Goal: Task Accomplishment & Management: Manage account settings

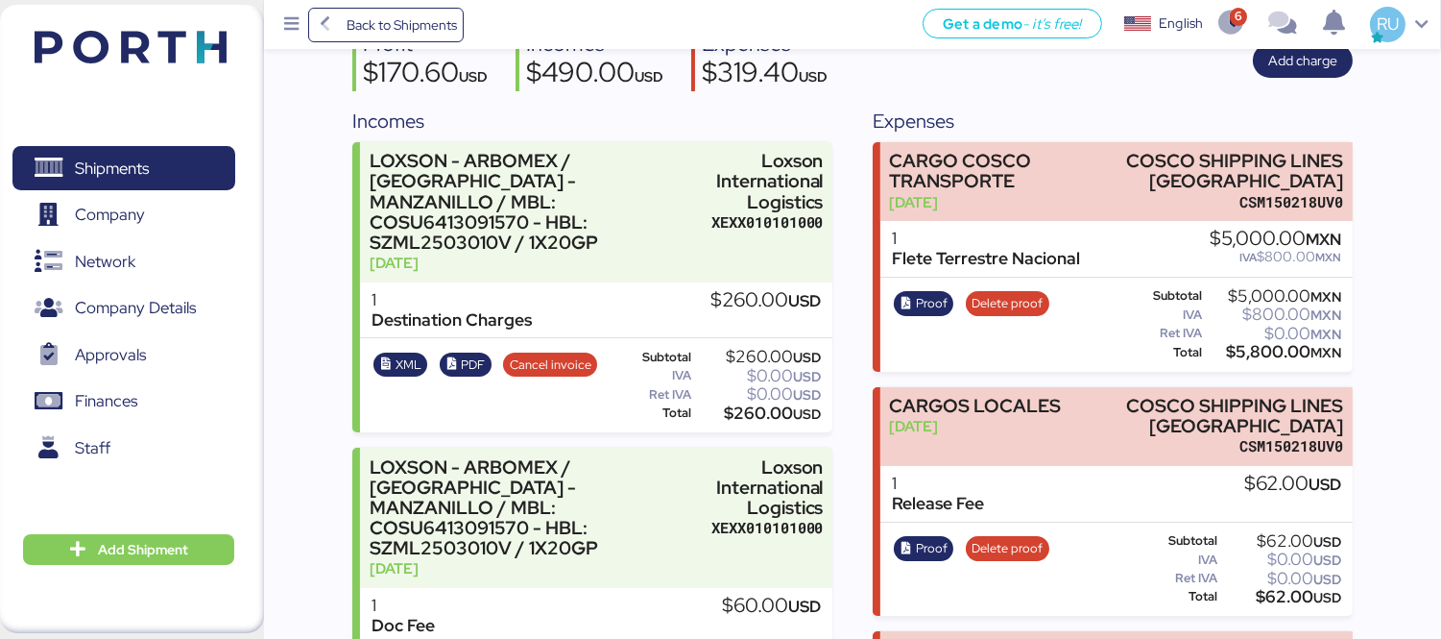
scroll to position [193, 0]
click at [203, 55] on img at bounding box center [131, 47] width 192 height 33
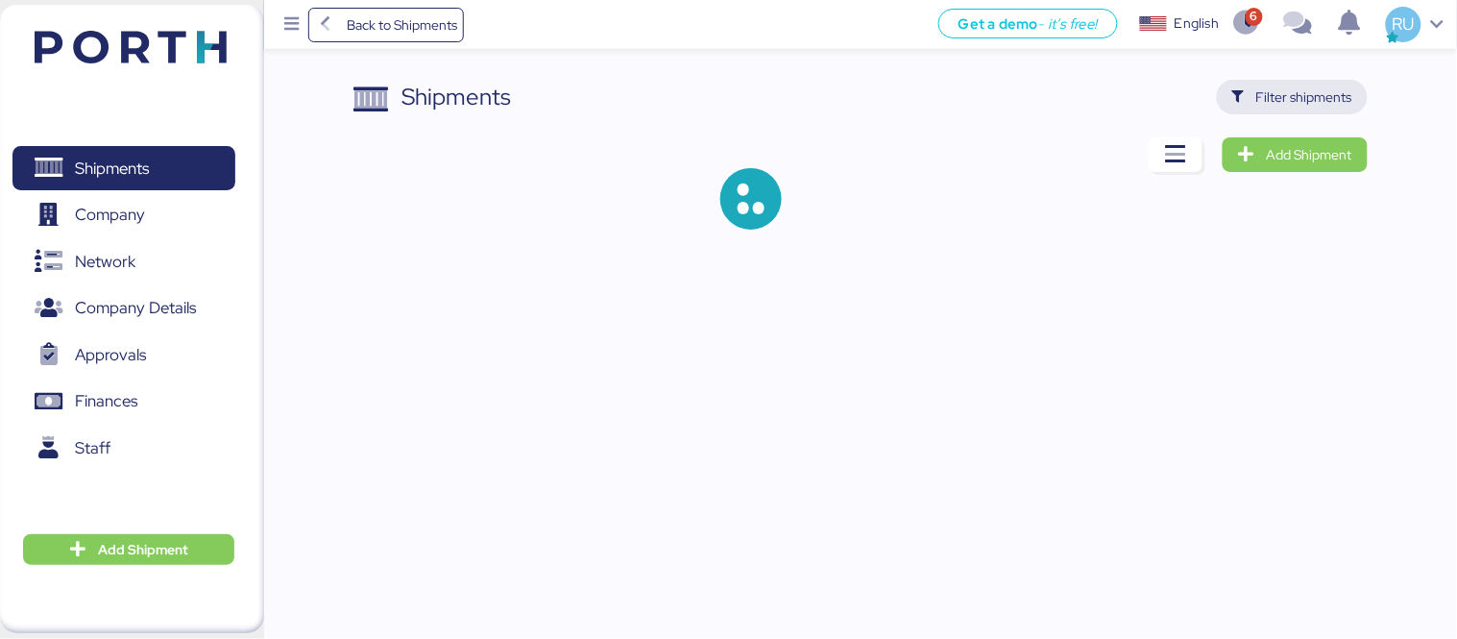
click at [1296, 96] on span "Filter shipments" at bounding box center [1304, 96] width 96 height 23
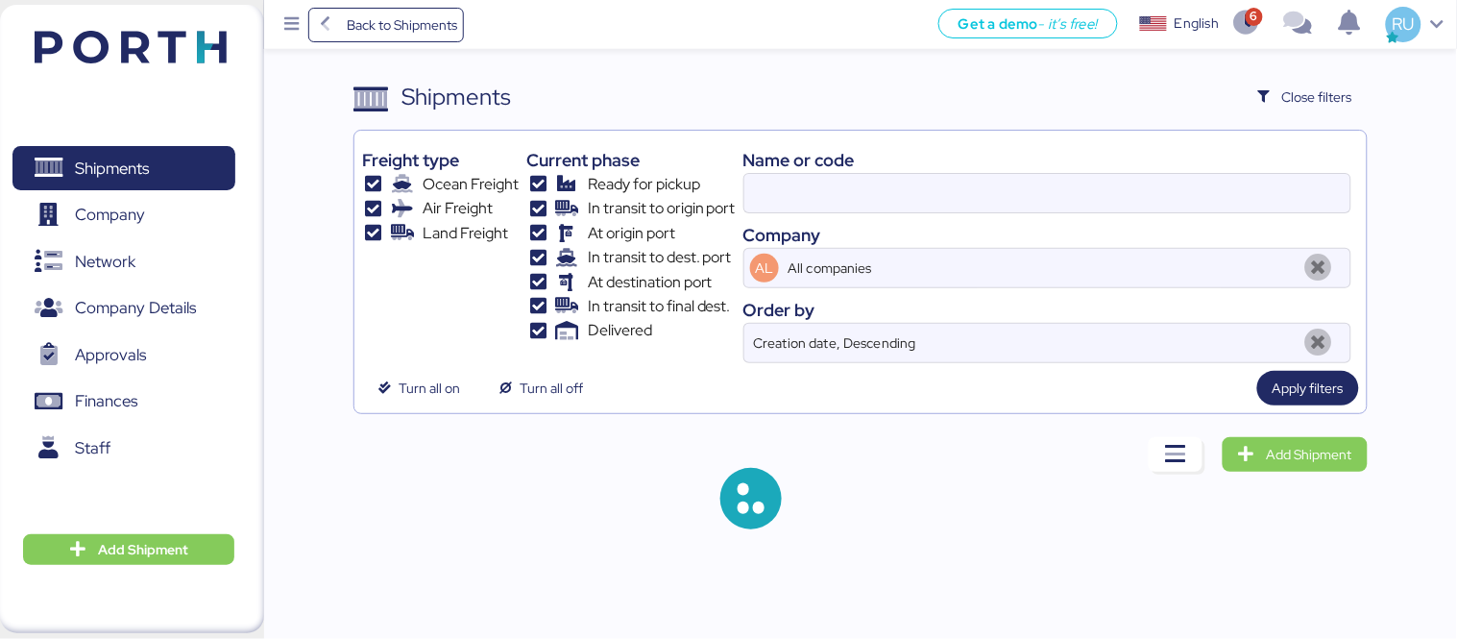
click at [799, 171] on div "Name or code" at bounding box center [1047, 160] width 608 height 26
click at [813, 192] on input at bounding box center [1047, 193] width 606 height 38
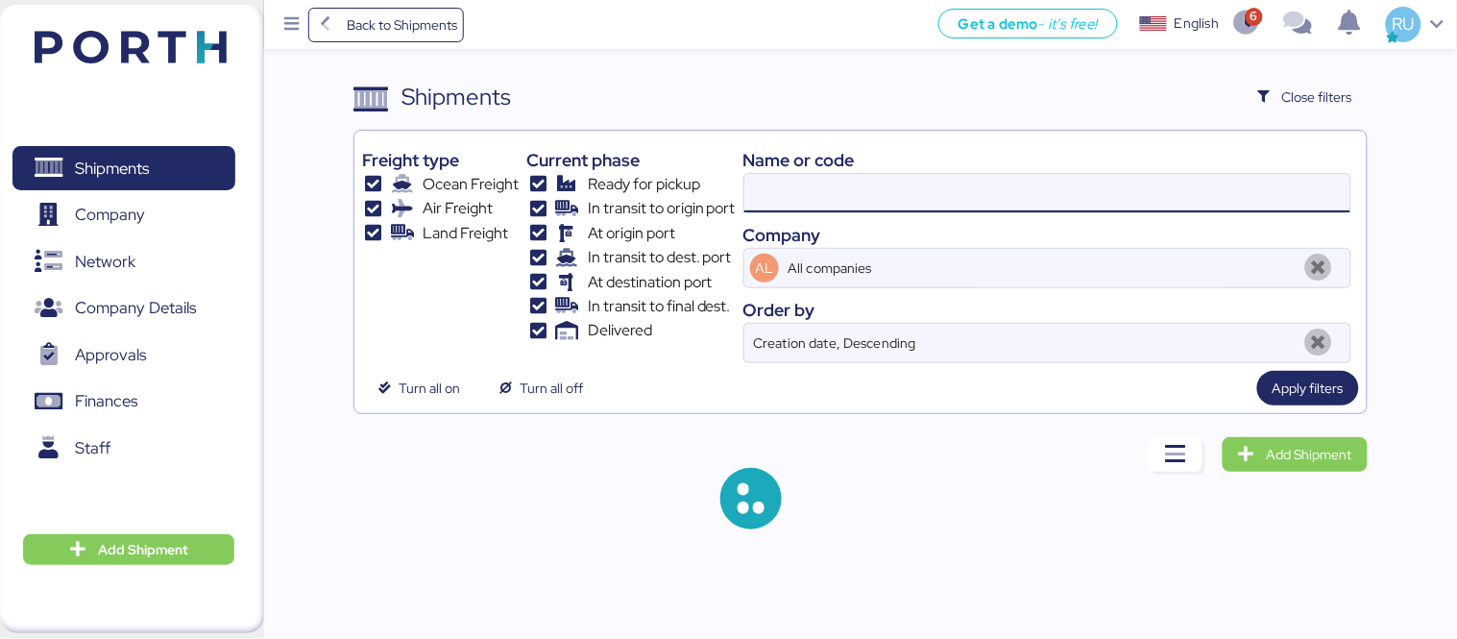
paste input "O0051995"
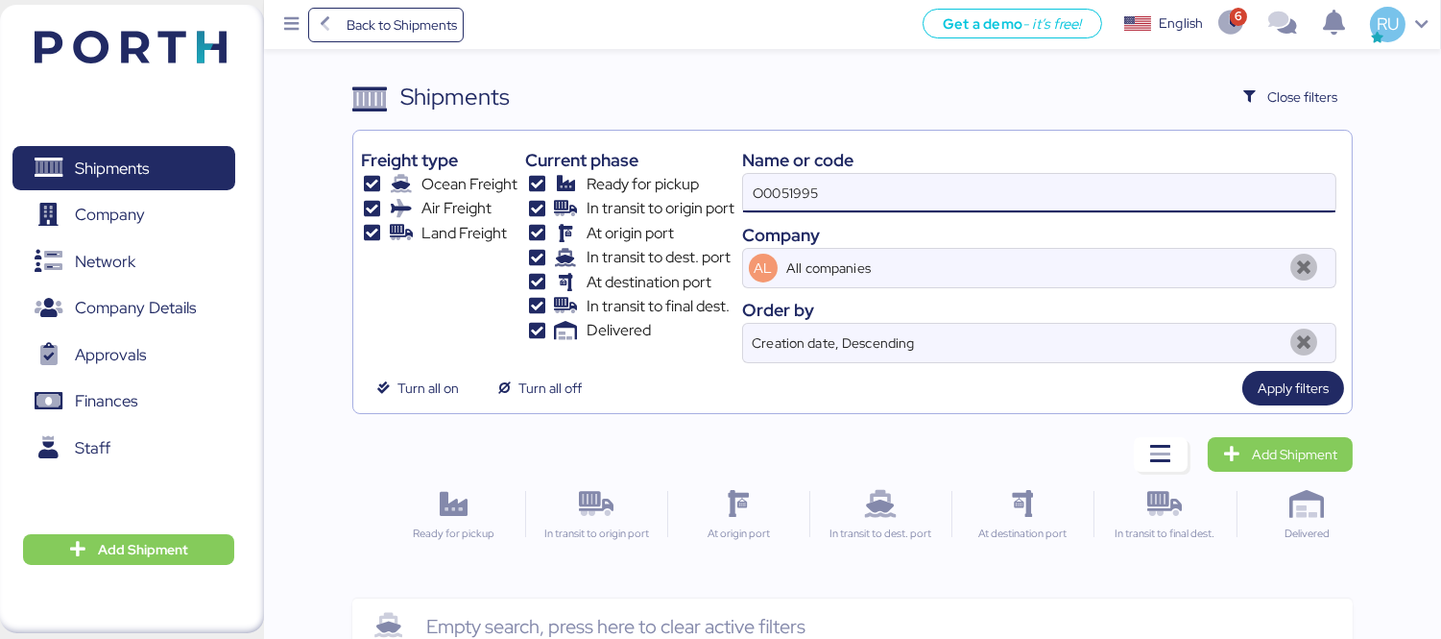
scroll to position [45, 0]
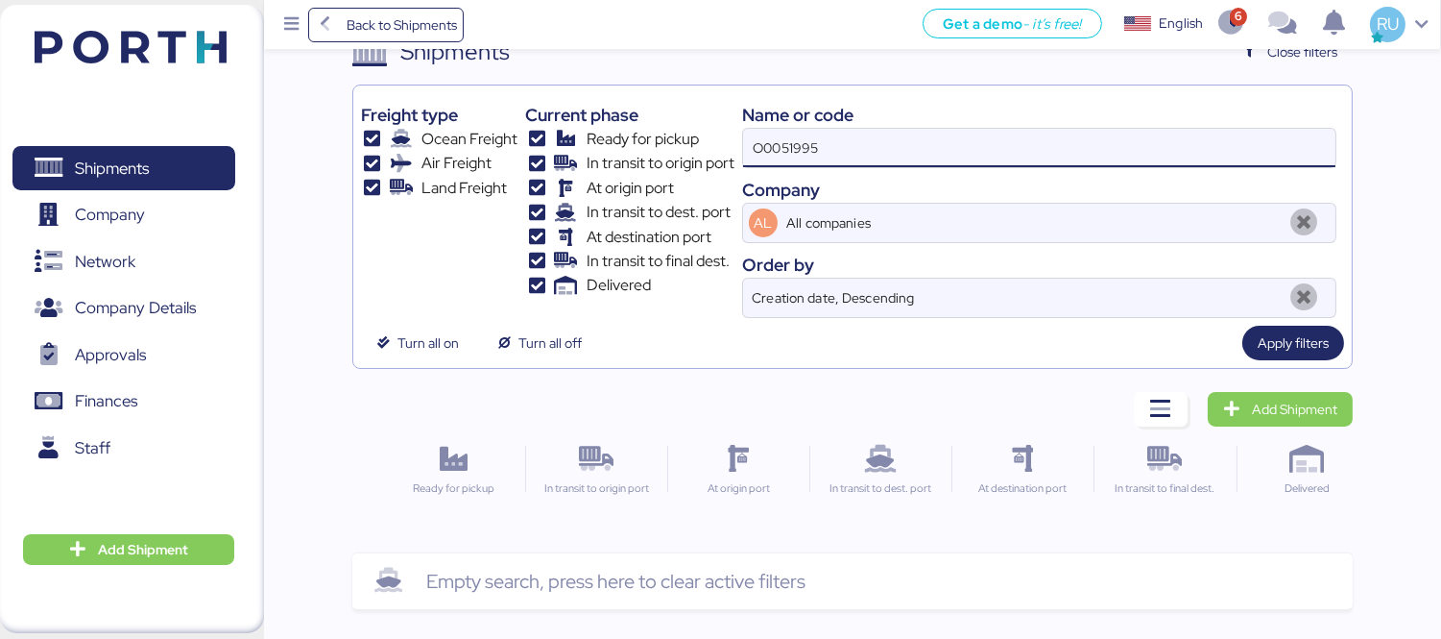
type input "O0051995"
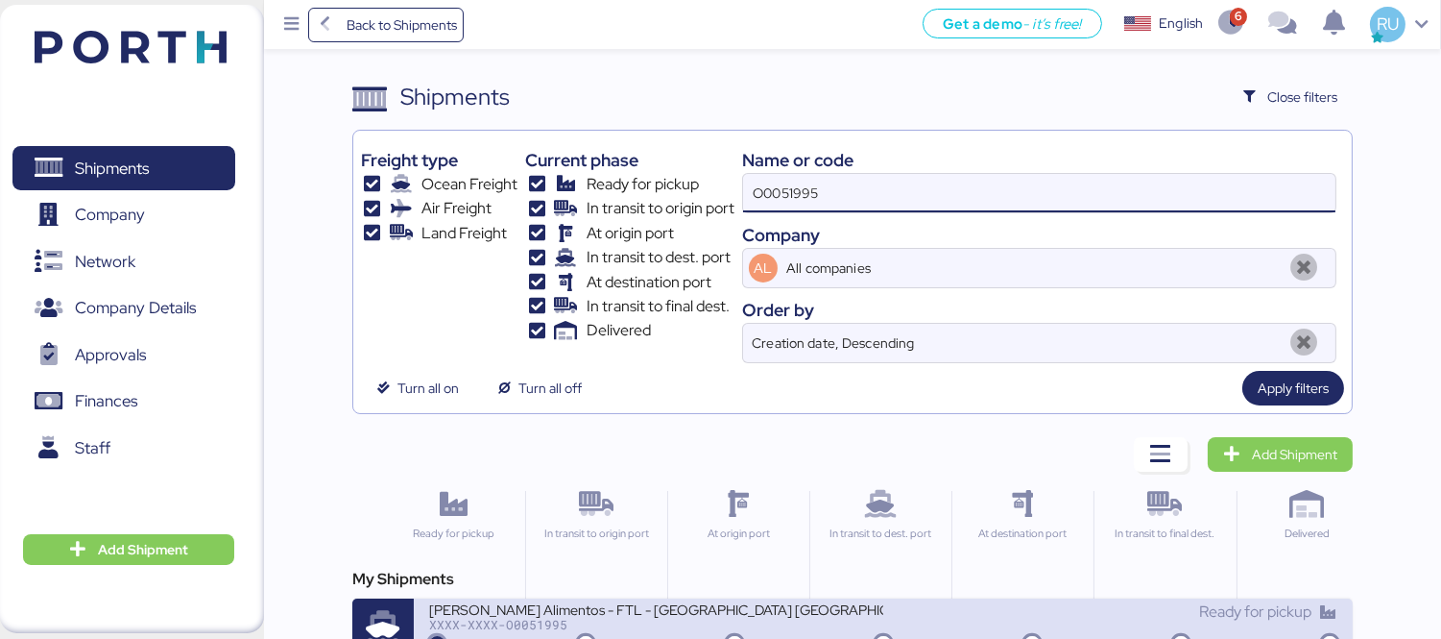
click at [727, 608] on div "[PERSON_NAME] Alimentos - FTL - [GEOGRAPHIC_DATA] [GEOGRAPHIC_DATA] - [GEOGRAPH…" at bounding box center [656, 608] width 454 height 16
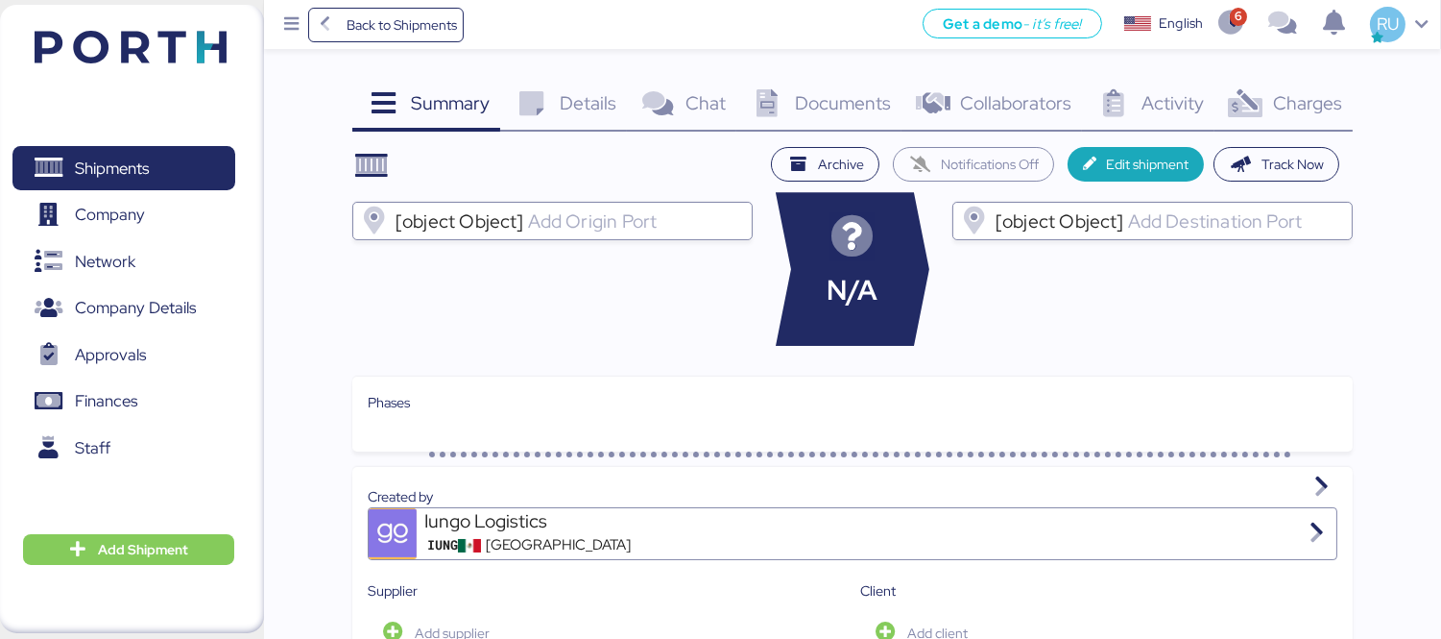
click at [1293, 123] on div "Charges 0" at bounding box center [1284, 106] width 138 height 52
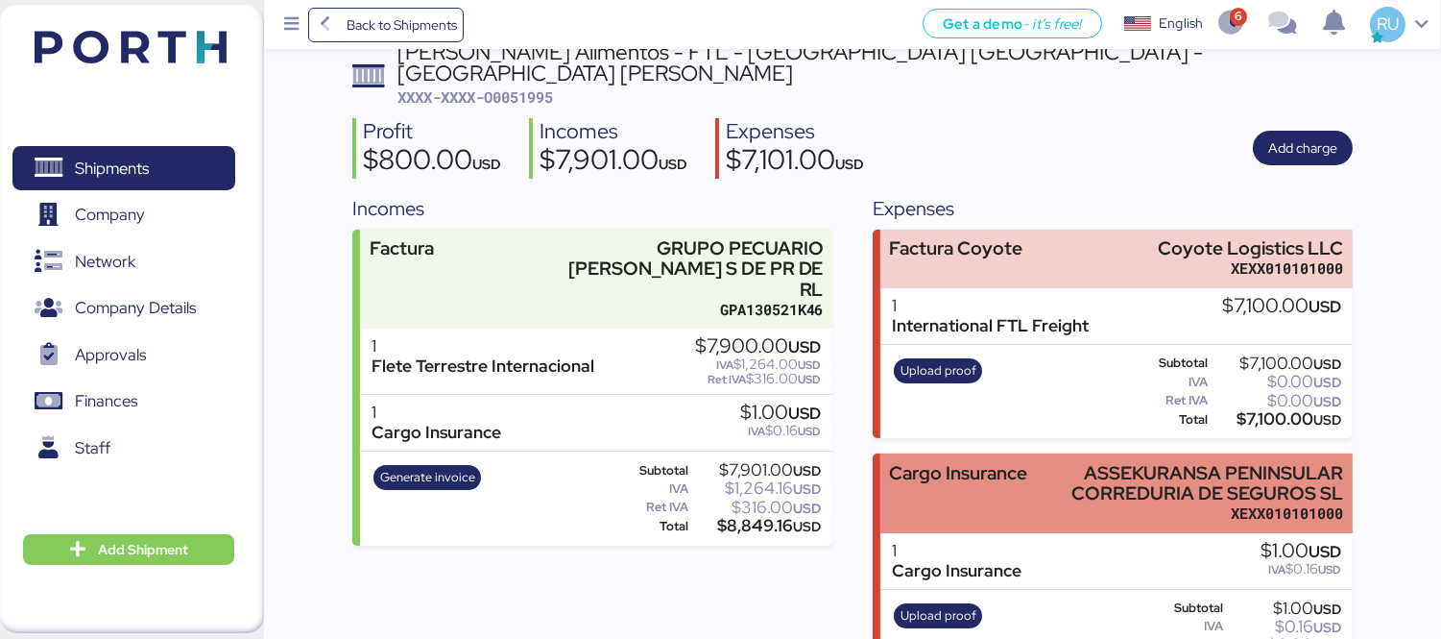
scroll to position [142, 0]
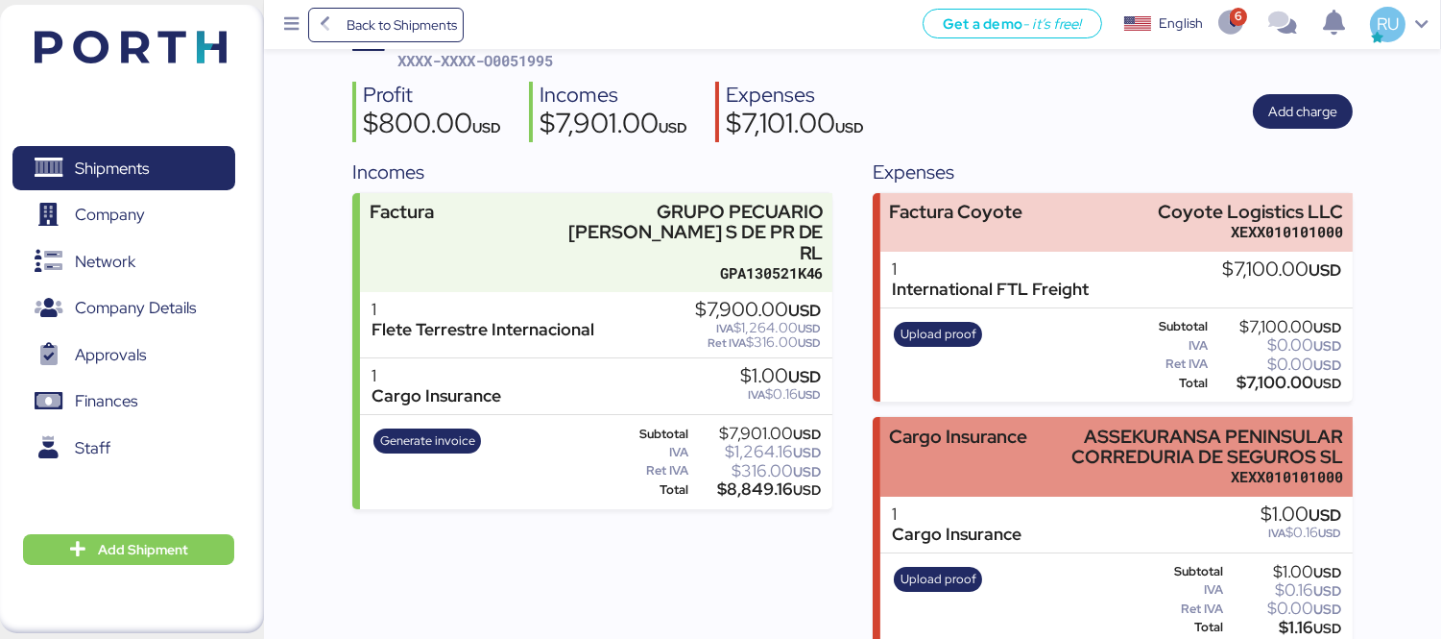
click at [1028, 432] on div "Cargo Insurance ASSEKURANSA PENINSULAR CORREDURIA DE SEGUROS SL XEXX010101000" at bounding box center [1116, 457] width 472 height 80
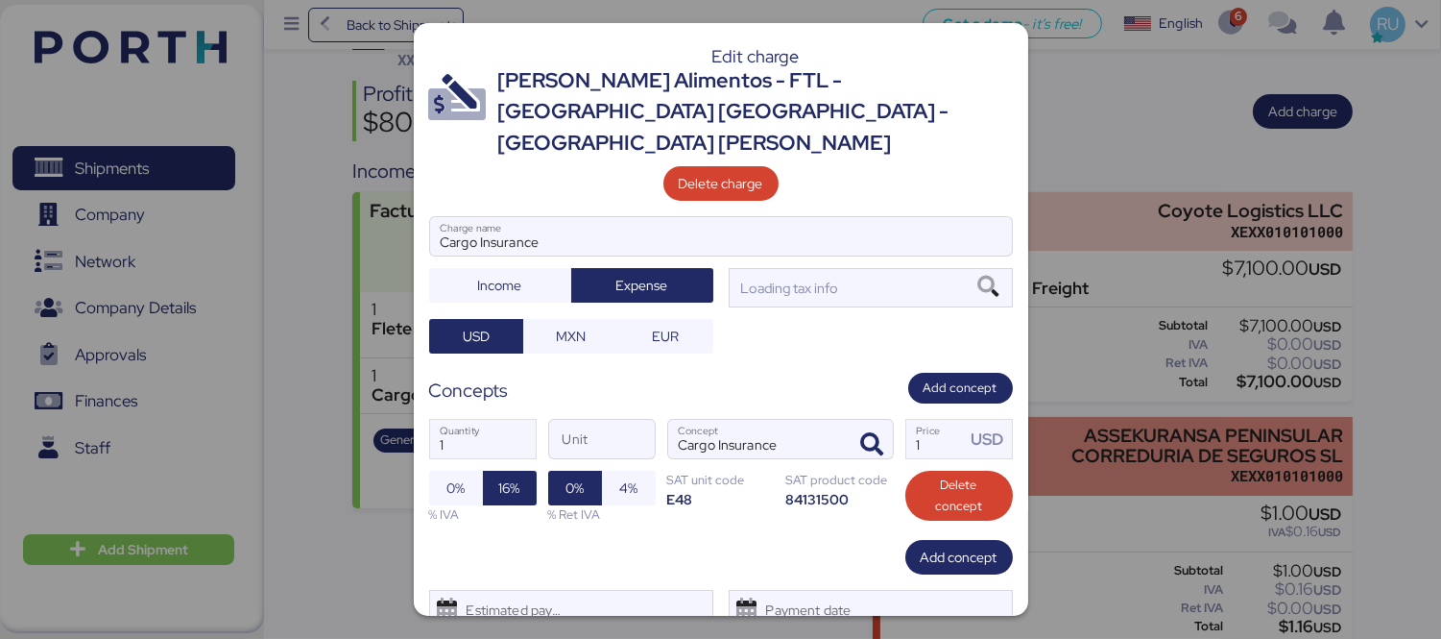
scroll to position [0, 0]
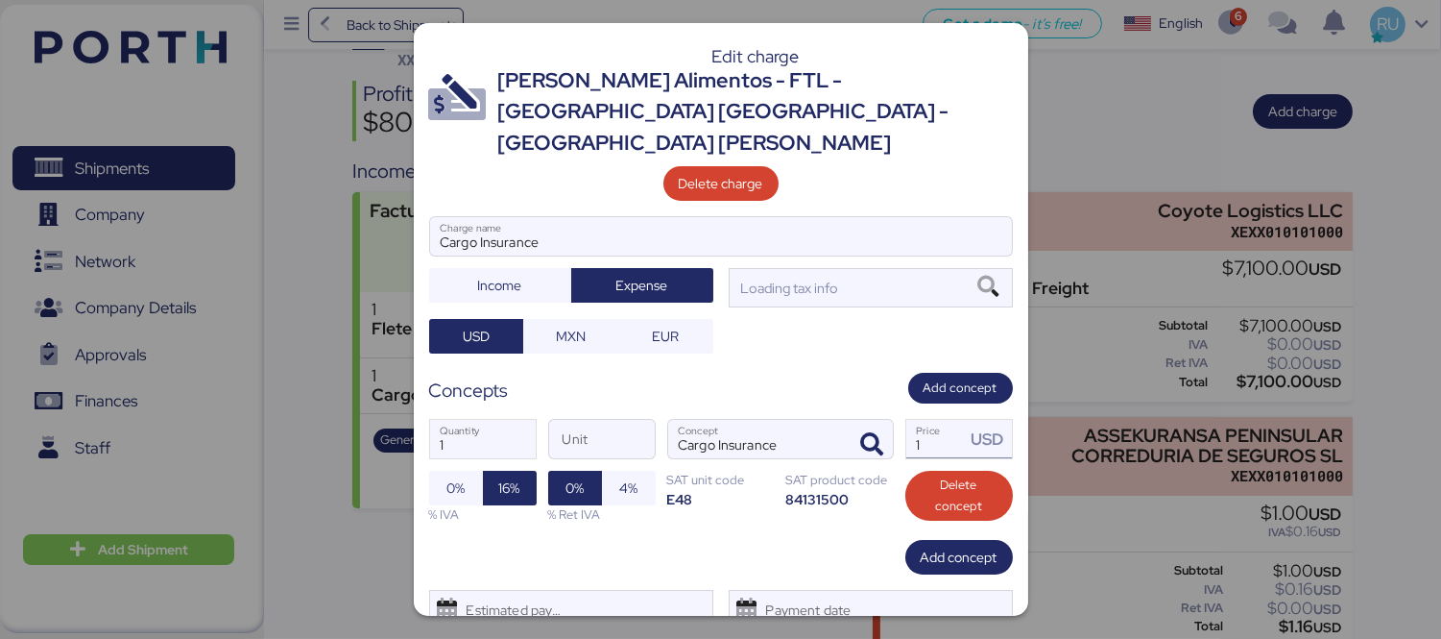
click at [918, 420] on input "1" at bounding box center [936, 439] width 60 height 38
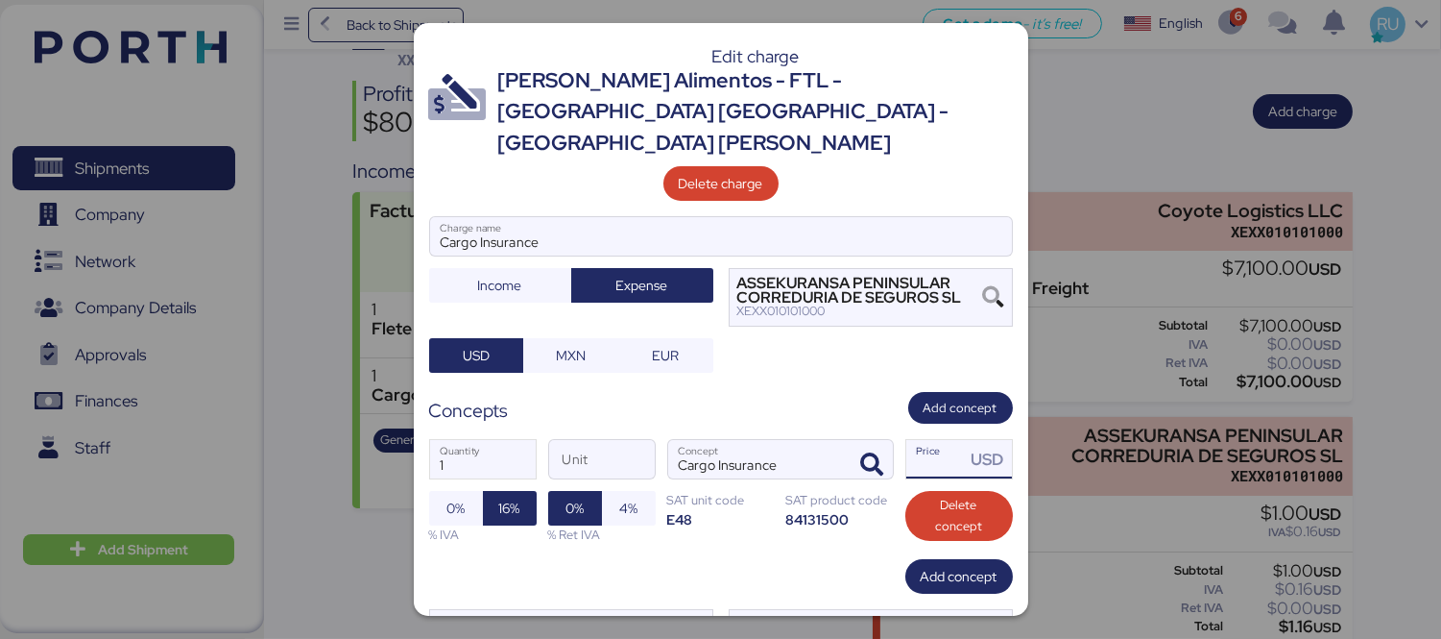
paste input "369.38"
type input "369.38"
click at [468, 491] on span "0%" at bounding box center [456, 508] width 54 height 35
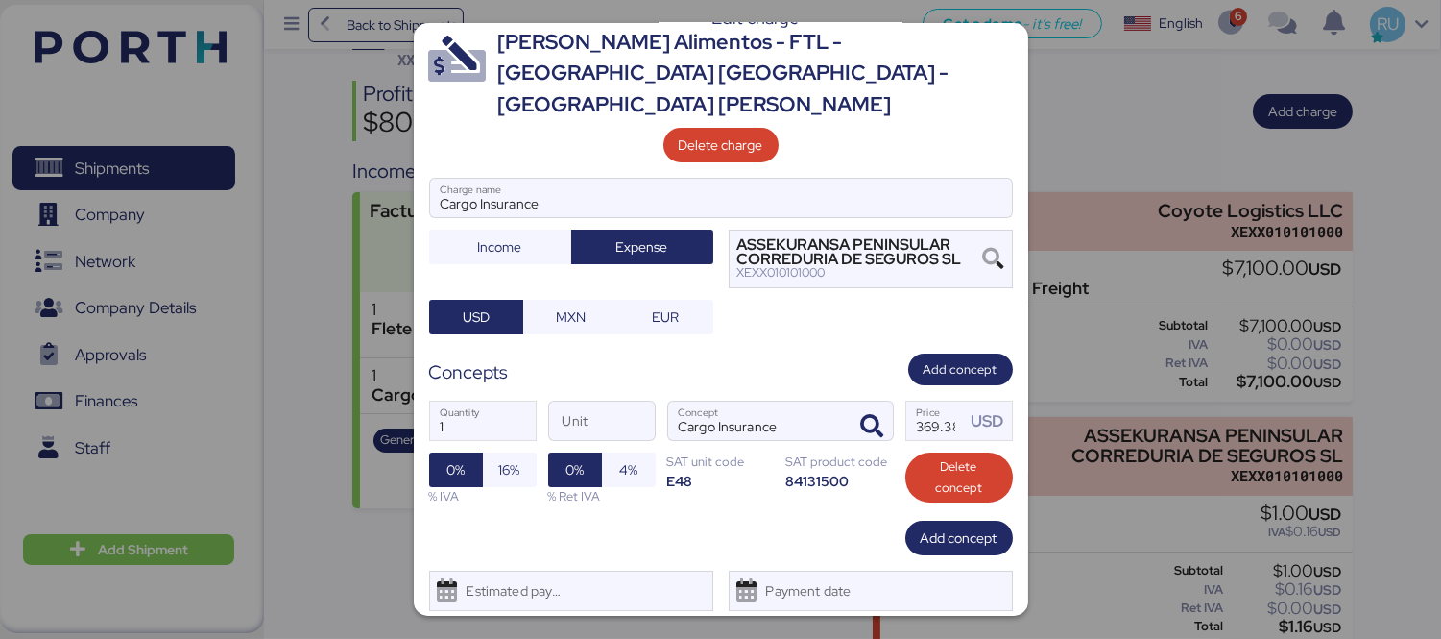
scroll to position [63, 0]
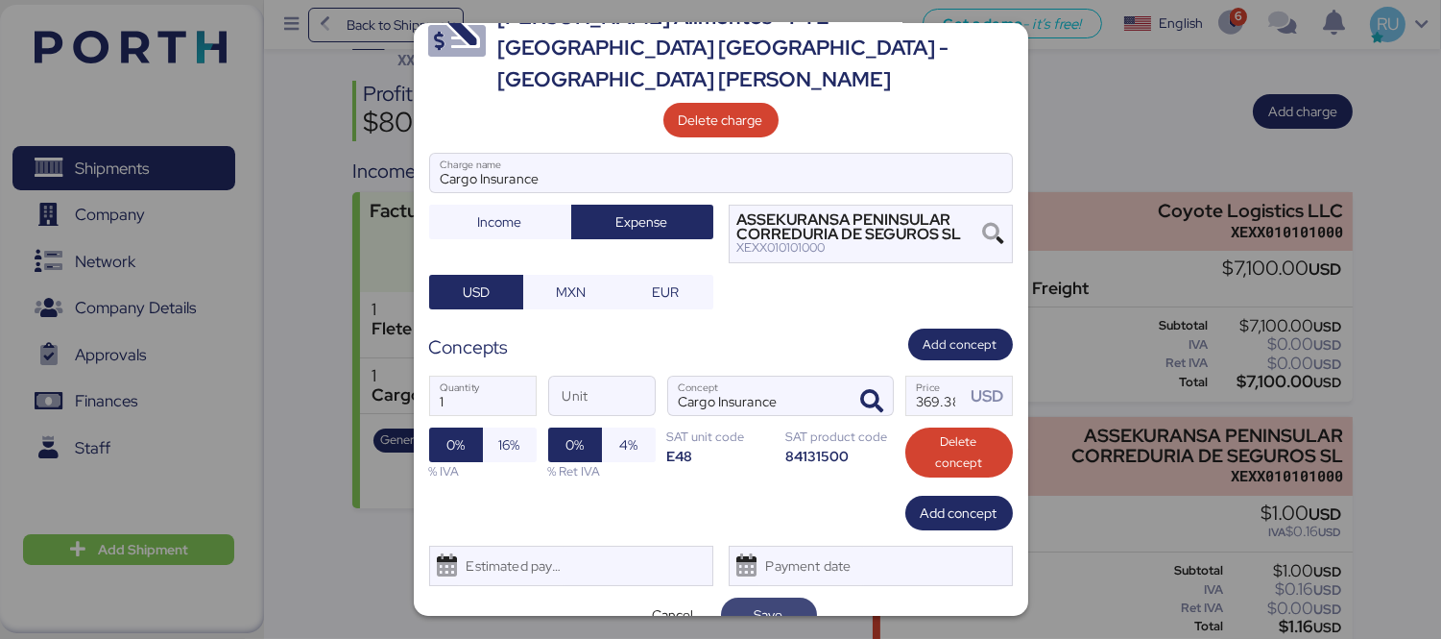
click at [759, 603] on span "Save" at bounding box center [769, 614] width 29 height 23
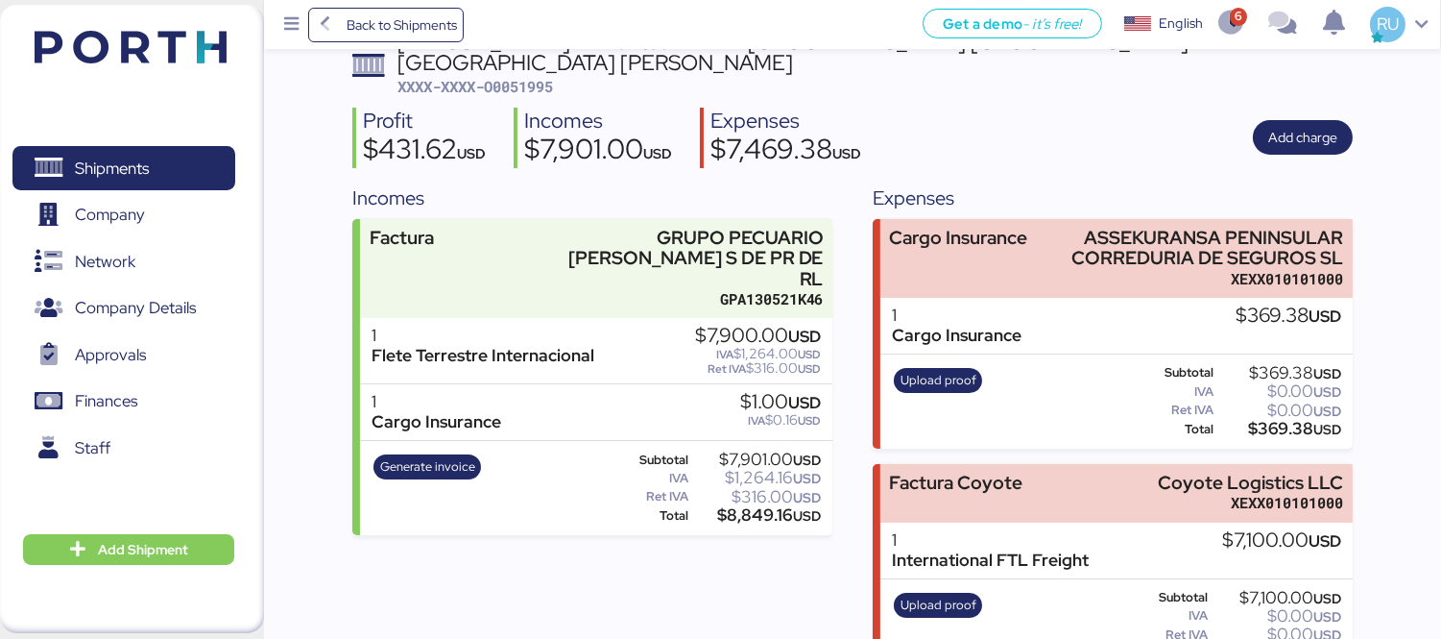
scroll to position [142, 0]
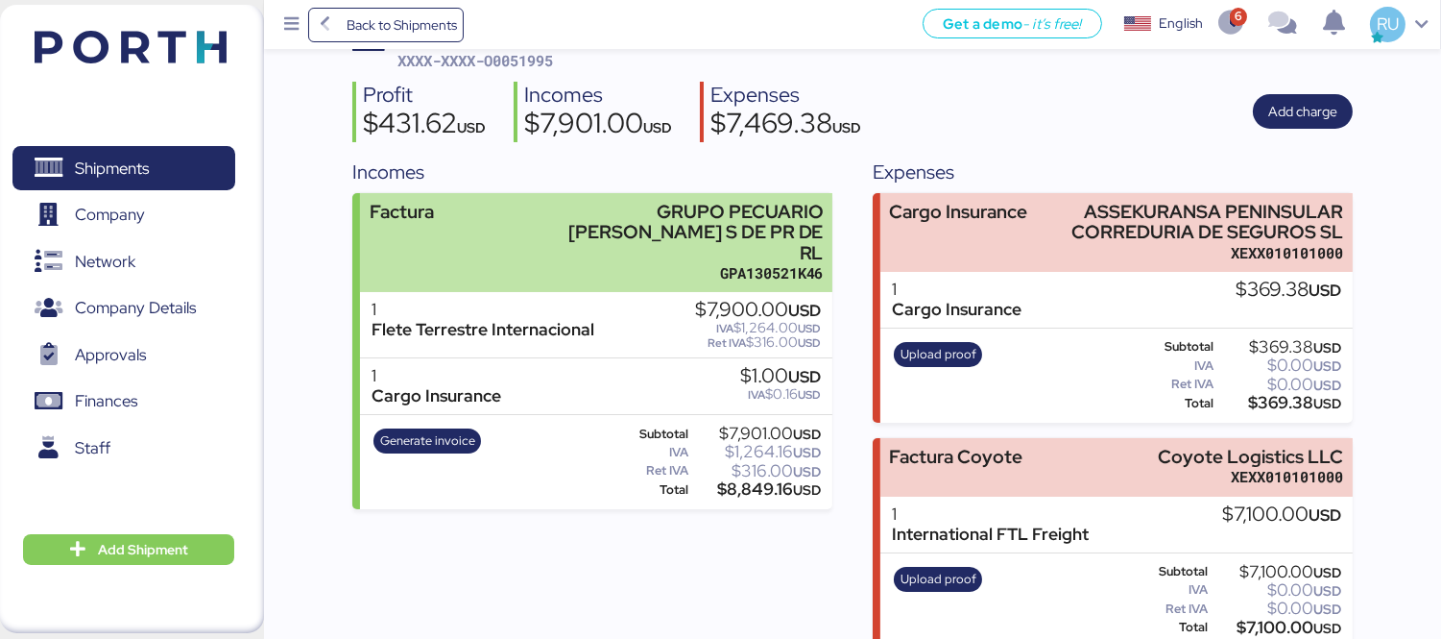
click at [516, 203] on div "Factura GRUPO PECUARIO [PERSON_NAME] S DE PR DE RL GPA130521K46" at bounding box center [596, 243] width 472 height 100
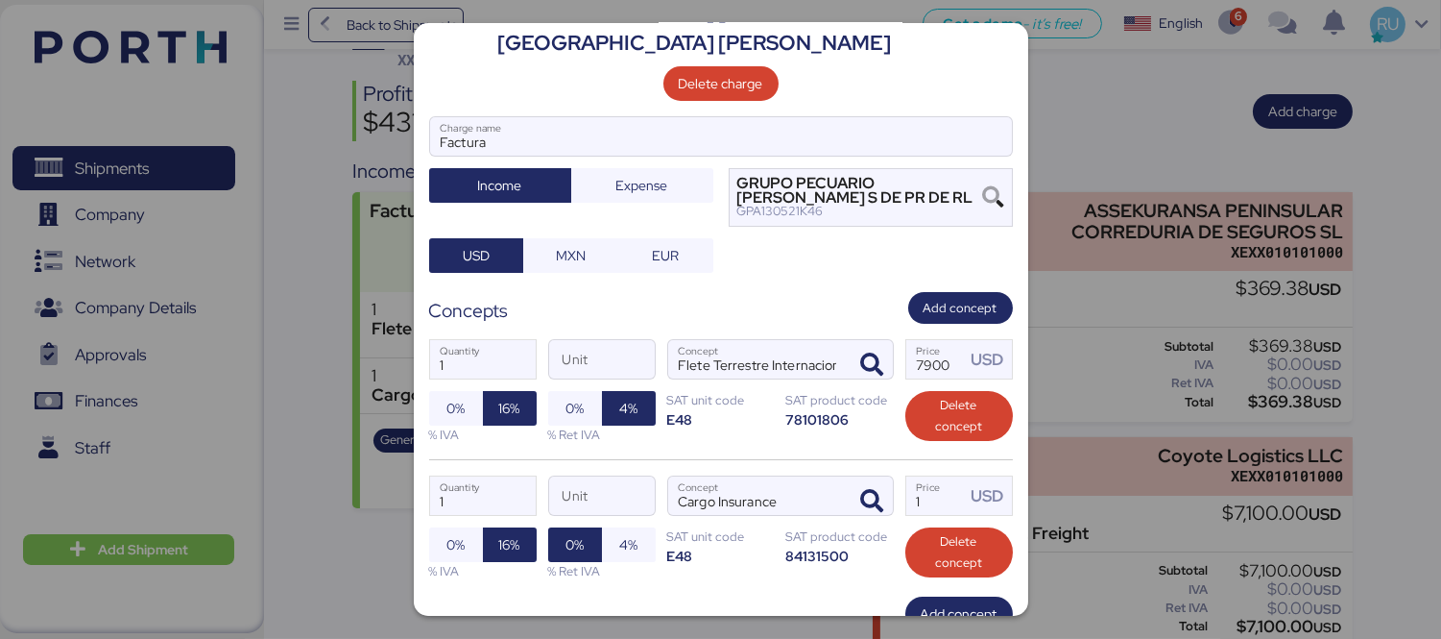
scroll to position [101, 0]
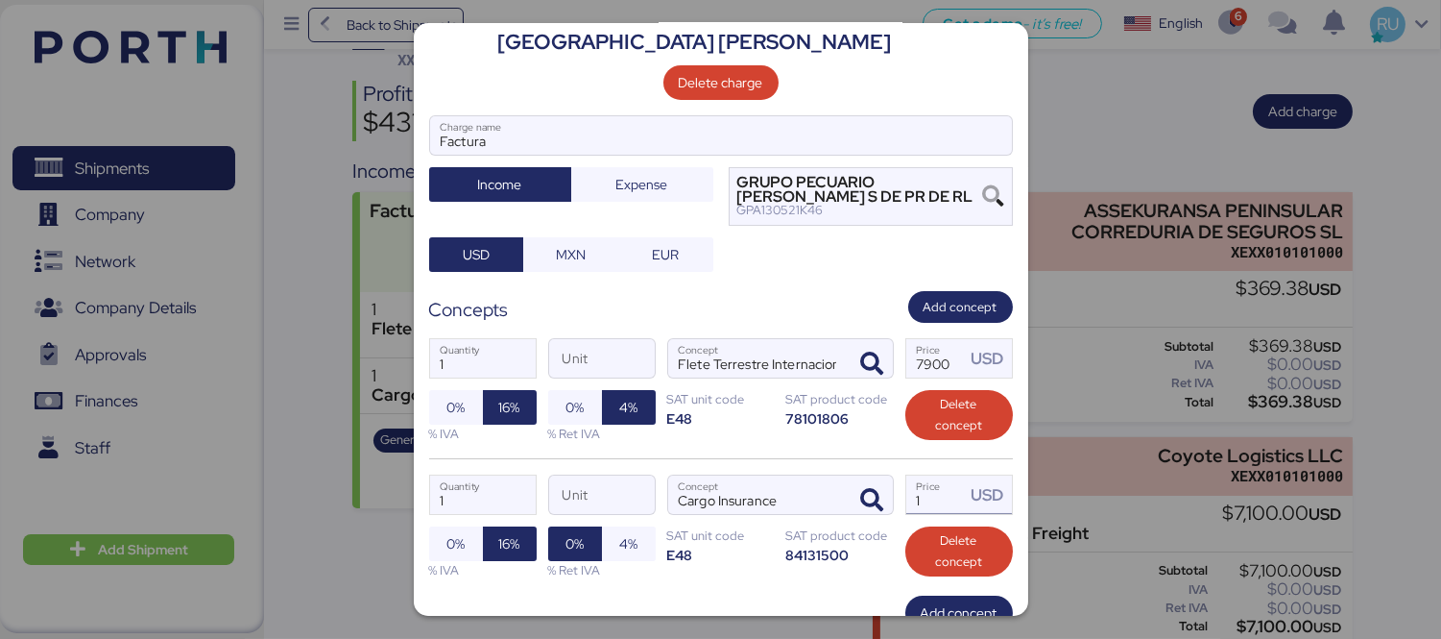
click at [917, 475] on input "1" at bounding box center [936, 494] width 60 height 38
